Goal: Transaction & Acquisition: Purchase product/service

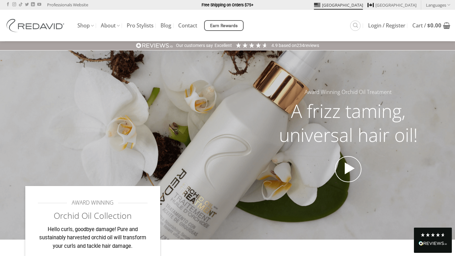
click at [46, 35] on div "Shop The Orchid Oil® Collection Blonde Therapy® The Core Collection Promotions …" at bounding box center [227, 26] width 455 height 32
click at [46, 30] on img at bounding box center [36, 25] width 63 height 13
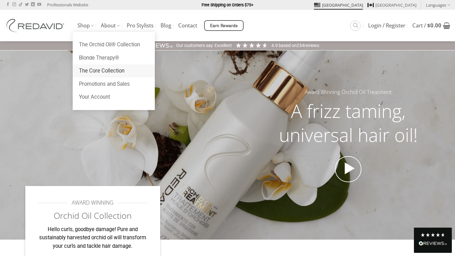
click at [98, 69] on link "The Core Collection" at bounding box center [114, 70] width 82 height 13
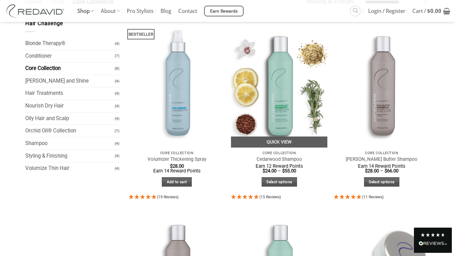
scroll to position [57, 0]
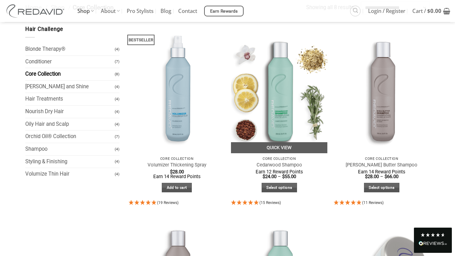
click at [276, 105] on img at bounding box center [279, 89] width 96 height 128
